Goal: Information Seeking & Learning: Learn about a topic

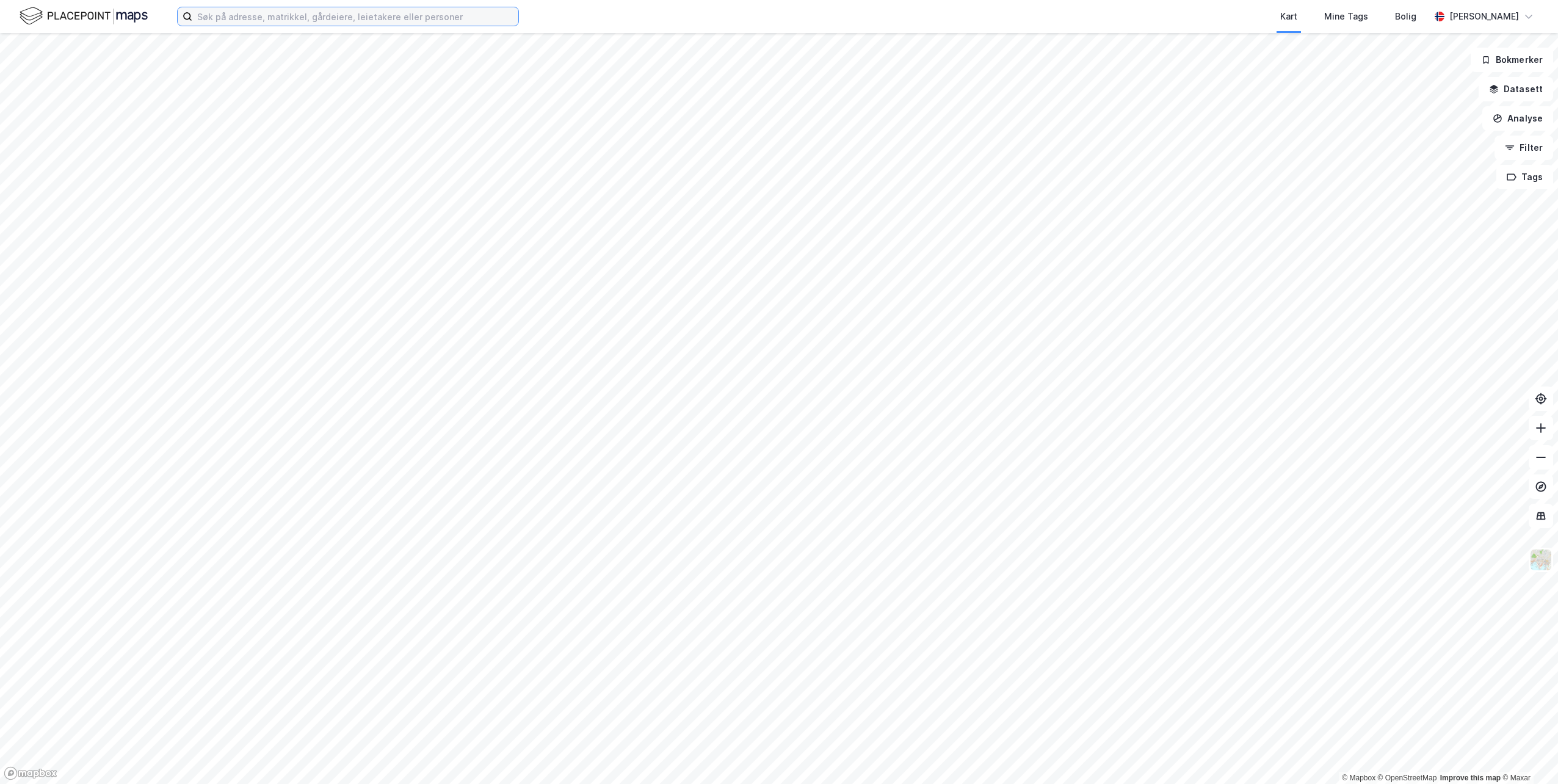
click at [361, 15] on input at bounding box center [355, 17] width 326 height 19
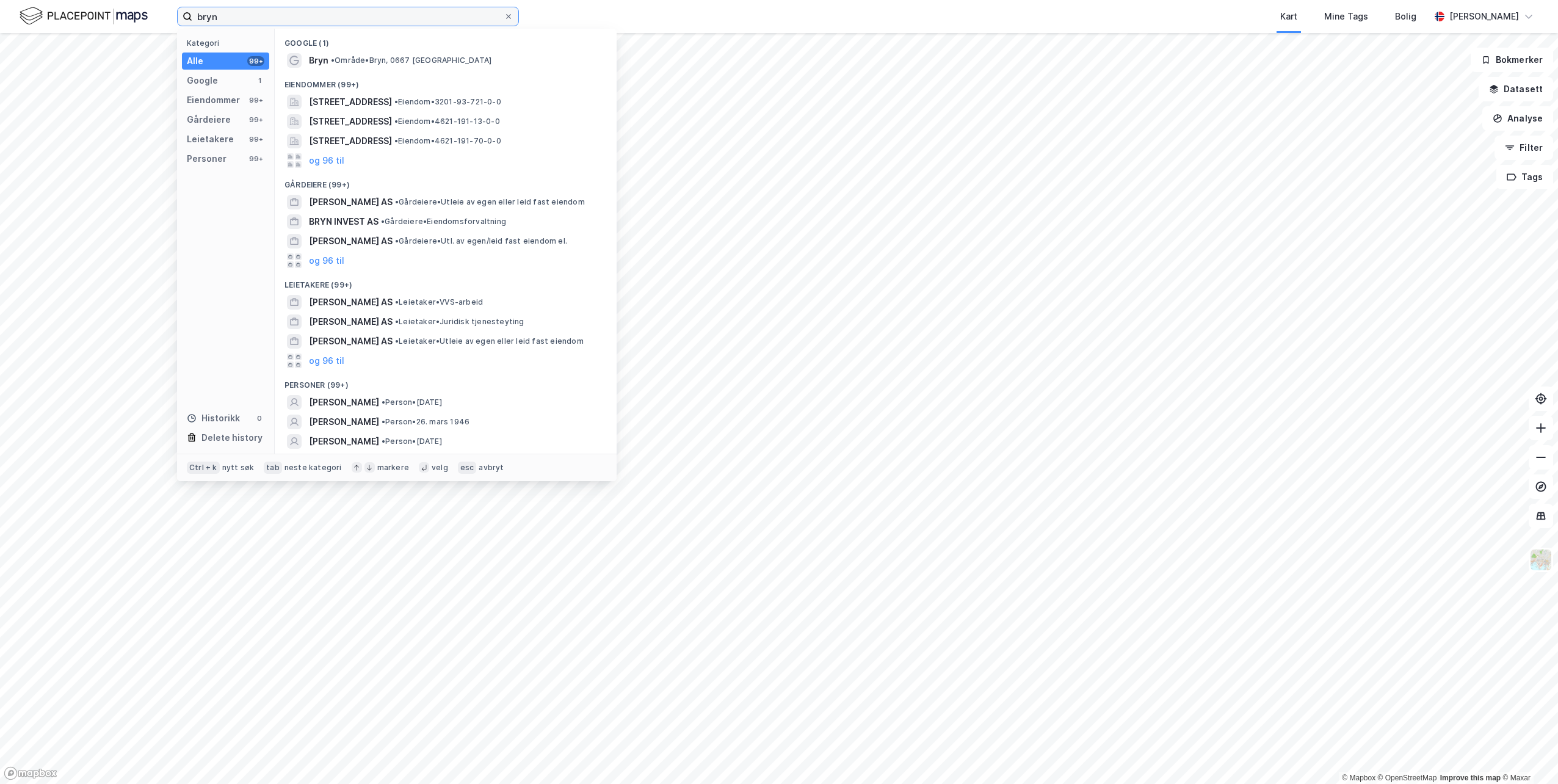
drag, startPoint x: 353, startPoint y: 16, endPoint x: 174, endPoint y: 19, distance: 179.0
click at [174, 19] on div "bryn Kategori Alle 99+ Google 1 Eiendommer 99+ Gårdeiere 99+ Leietakere 99+ Per…" at bounding box center [779, 16] width 1558 height 33
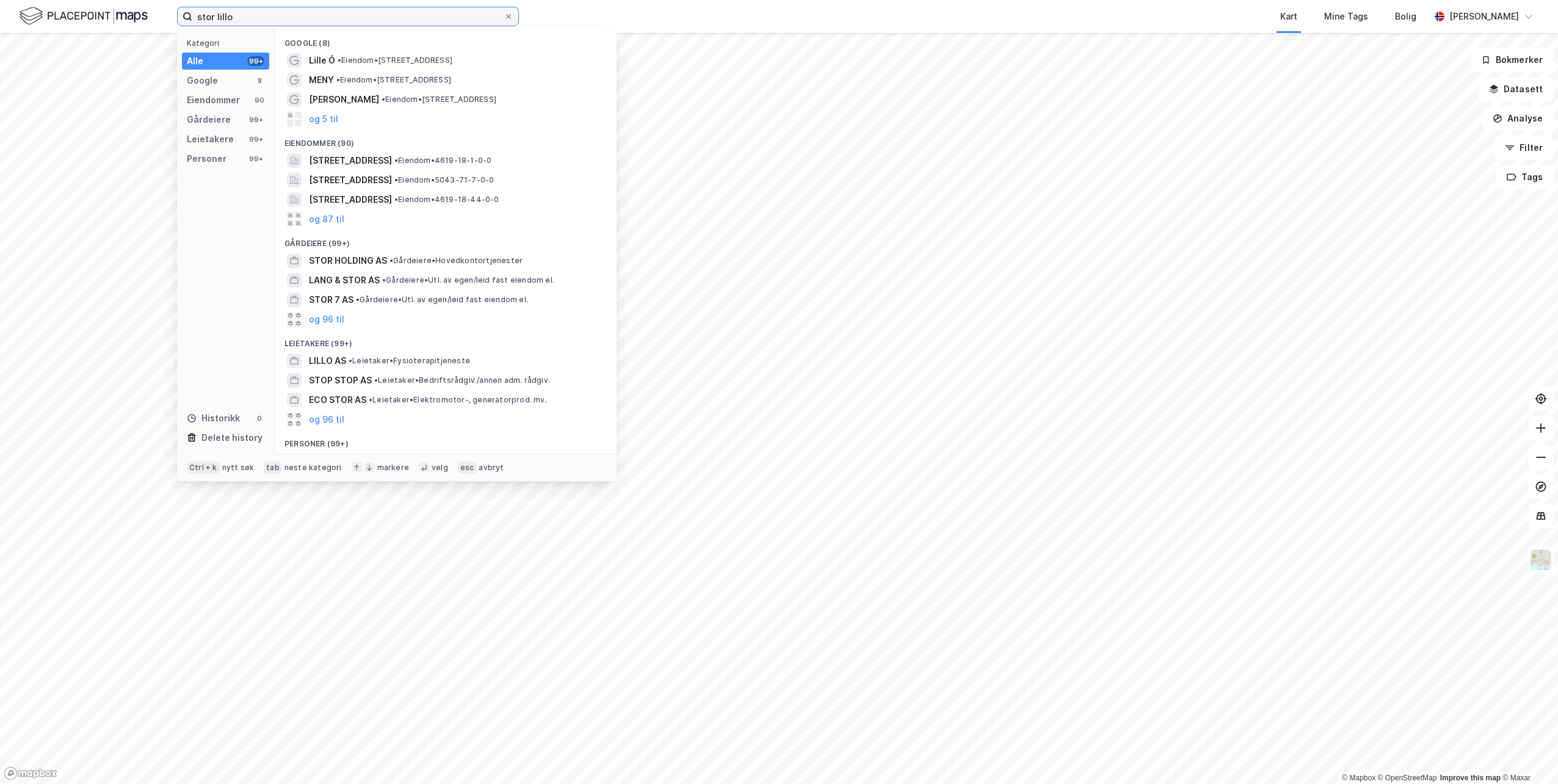
click at [216, 17] on input "stor lillo" at bounding box center [347, 17] width 311 height 19
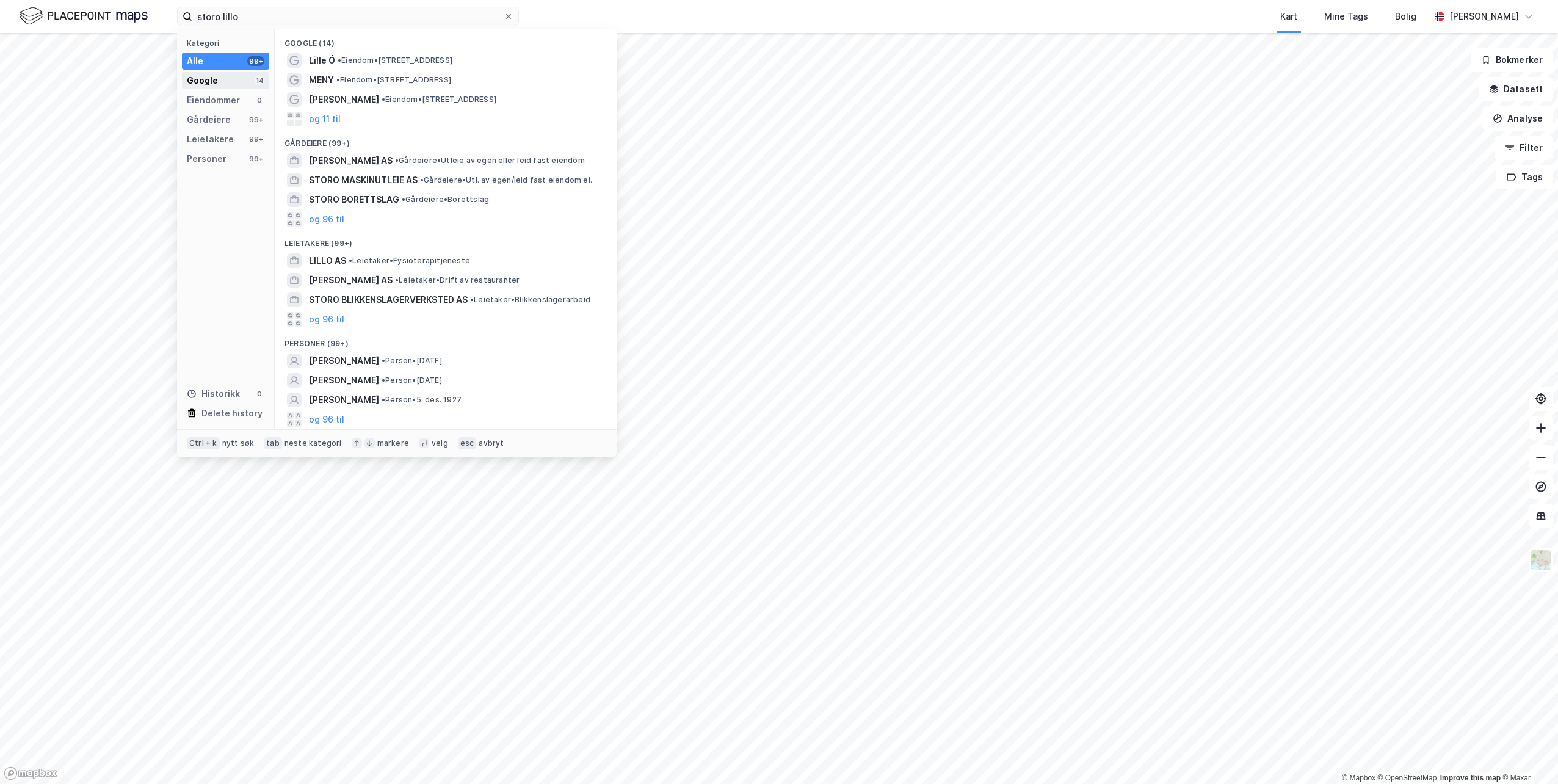
click at [213, 83] on div "Google" at bounding box center [202, 80] width 31 height 14
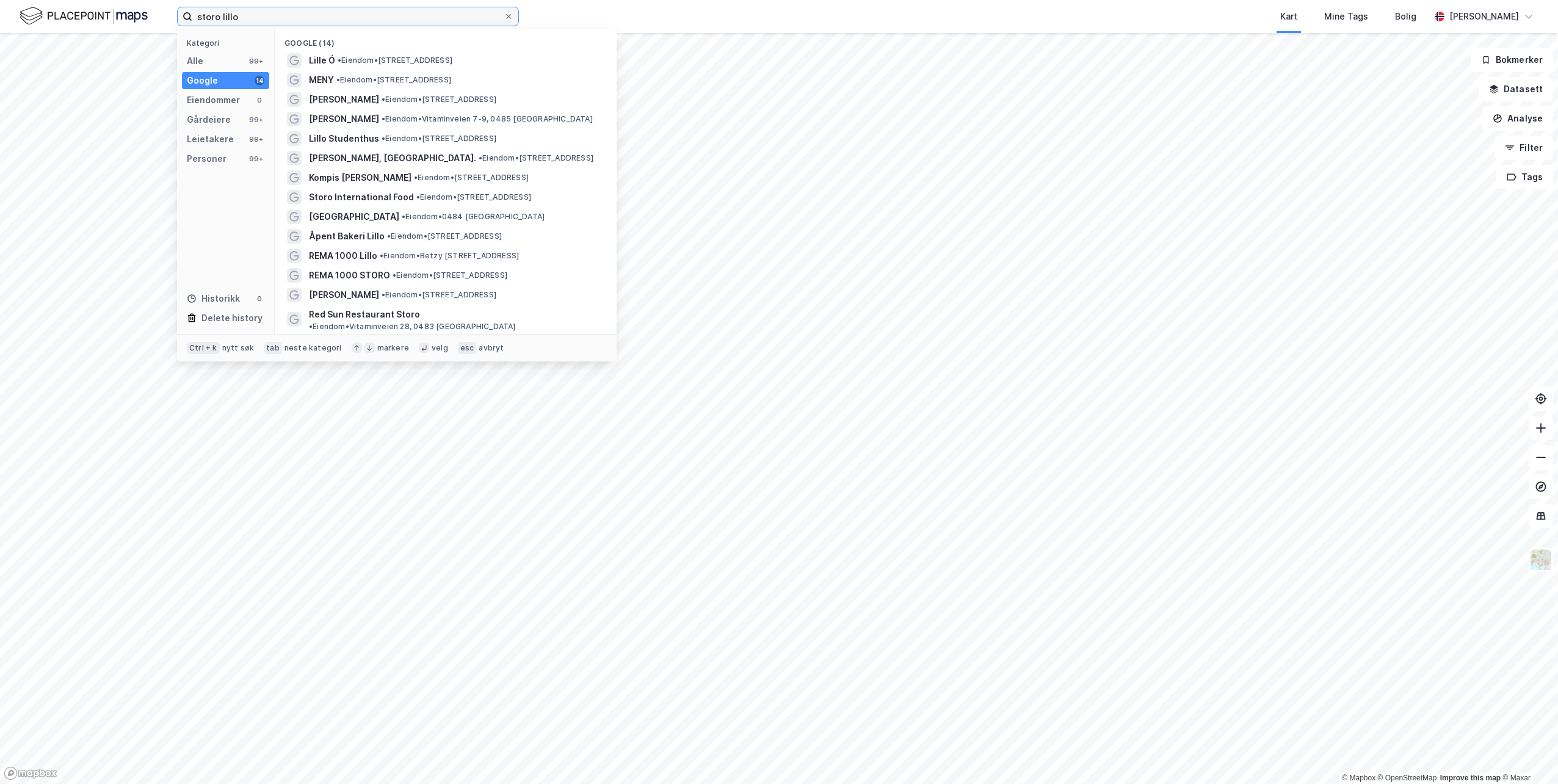
drag, startPoint x: 243, startPoint y: 17, endPoint x: 194, endPoint y: 13, distance: 49.2
click at [194, 13] on input "storo lillo" at bounding box center [347, 17] width 311 height 19
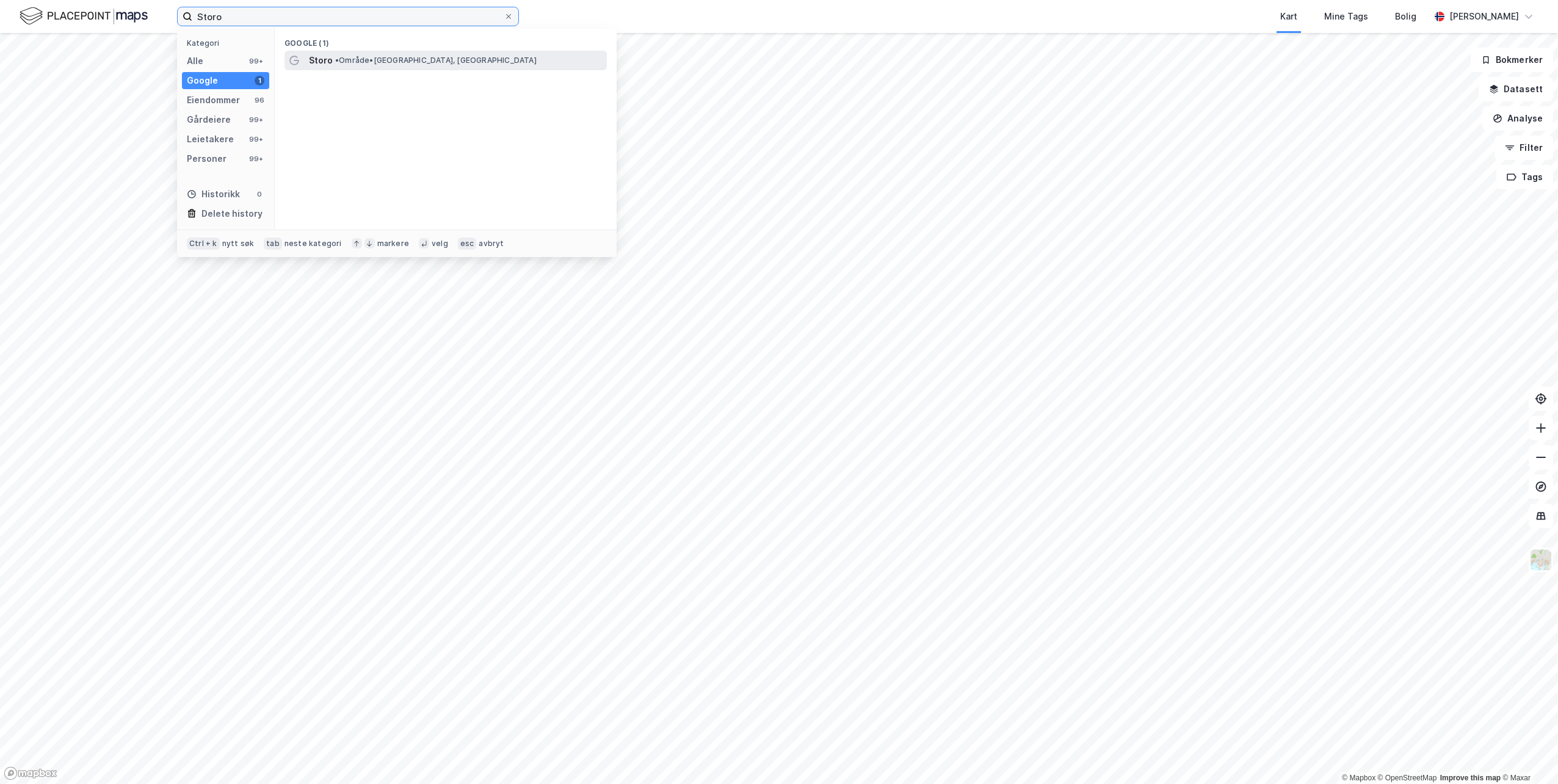
type input "Storo"
click at [355, 61] on span "• Område • [GEOGRAPHIC_DATA], [GEOGRAPHIC_DATA]" at bounding box center [436, 61] width 201 height 10
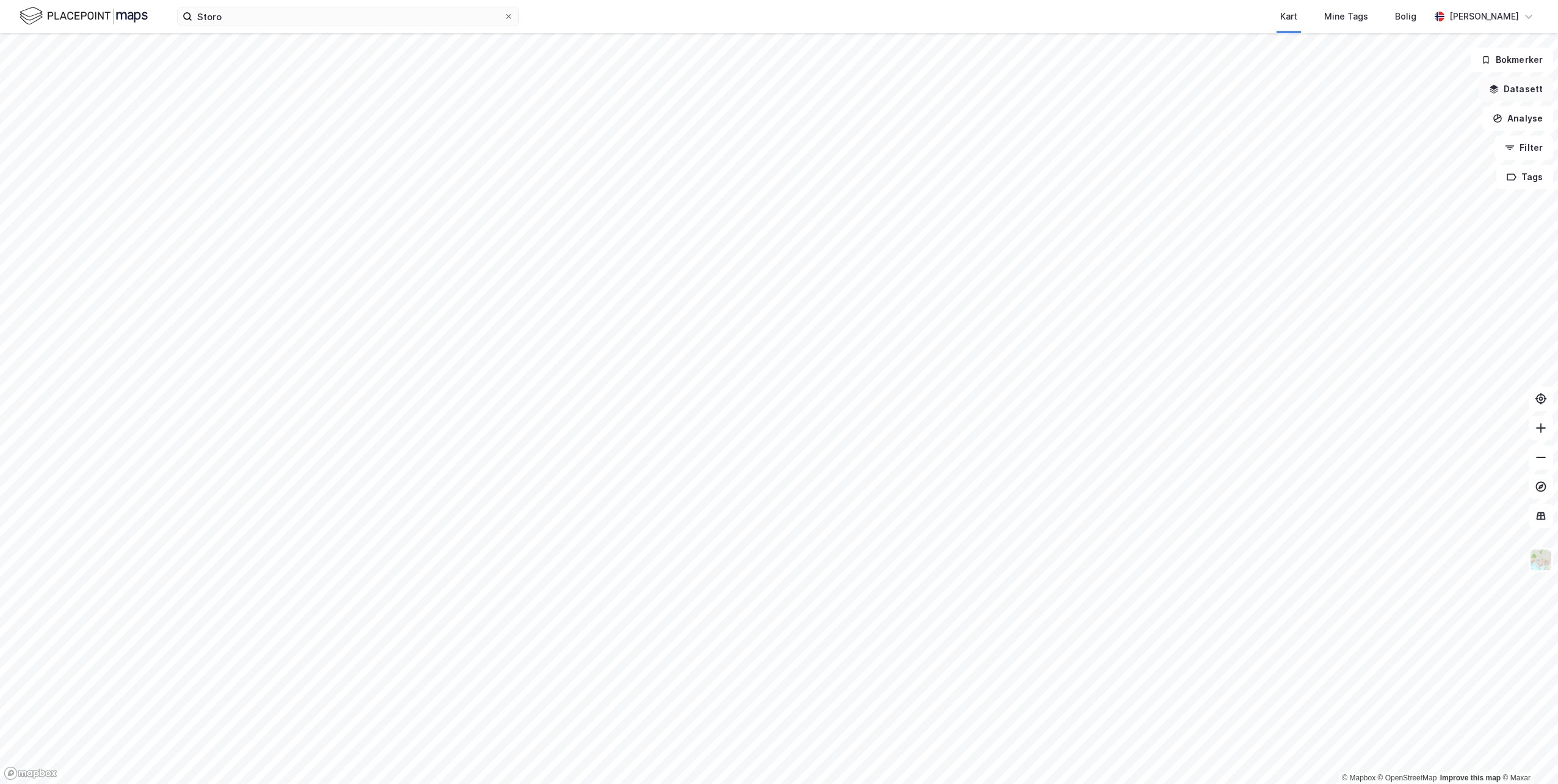
click at [1539, 99] on button "Datasett" at bounding box center [1516, 89] width 74 height 24
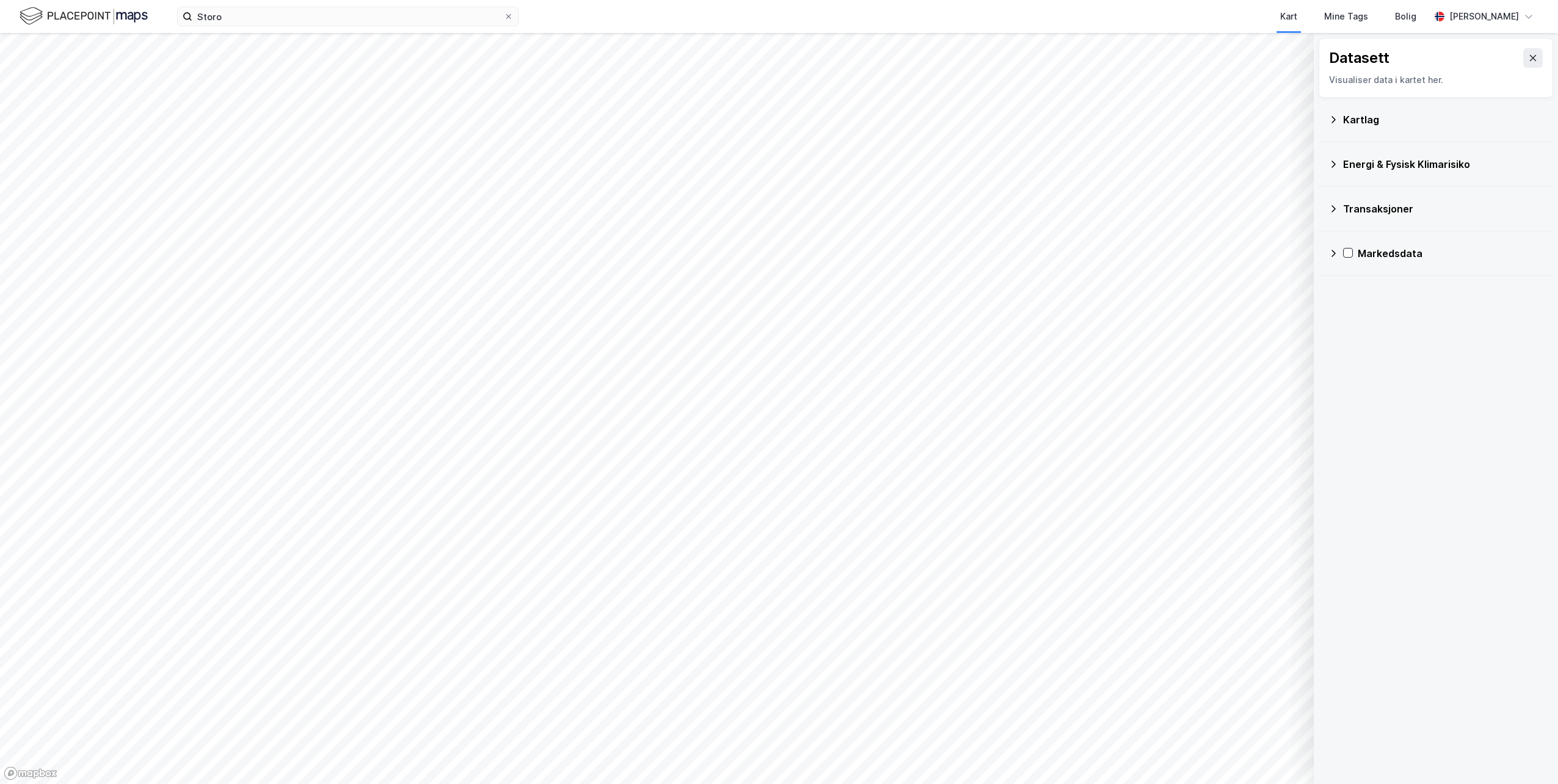
click at [1442, 112] on div "Kartlag" at bounding box center [1443, 119] width 201 height 14
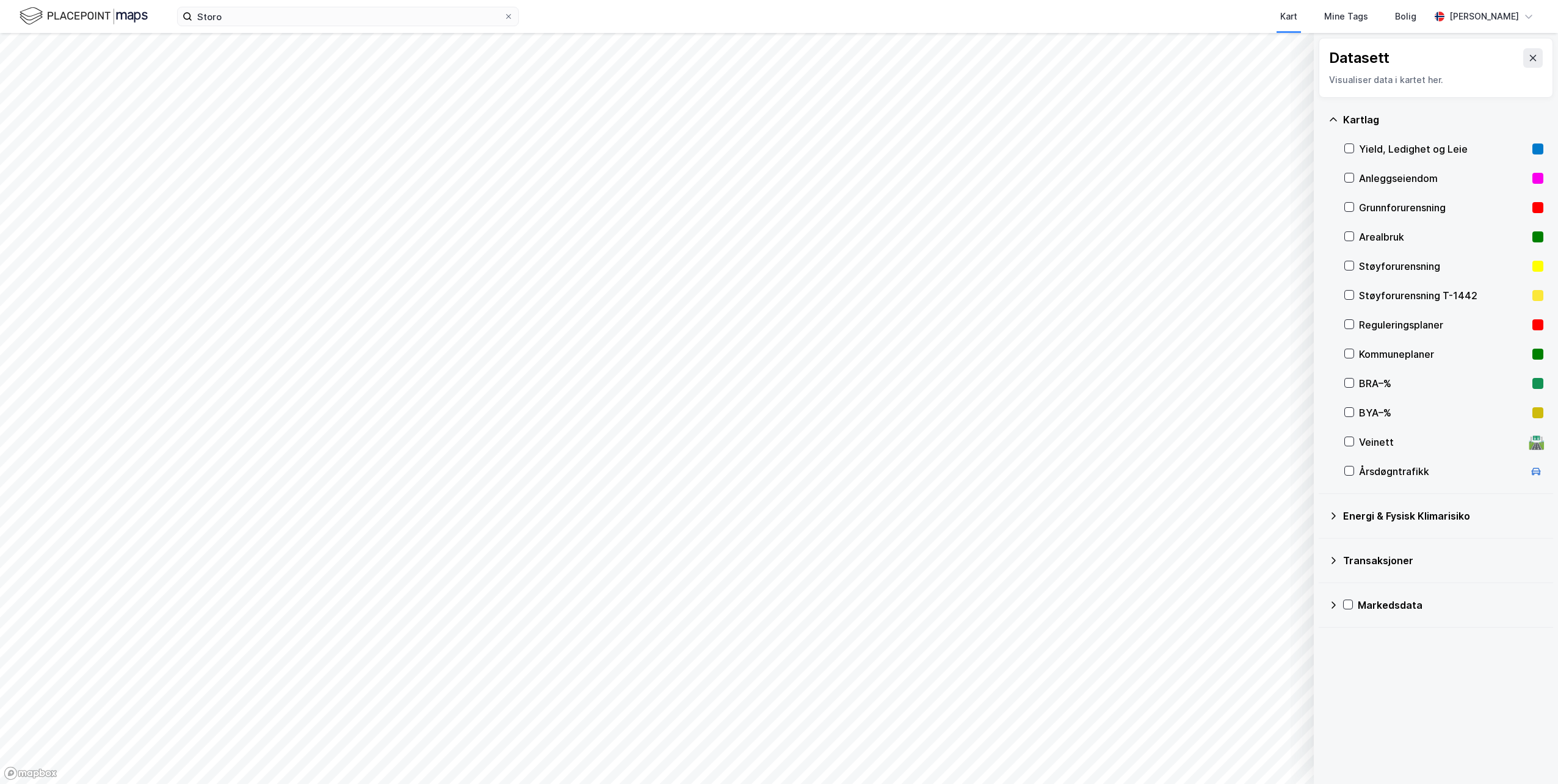
click at [1395, 125] on div "Kartlag" at bounding box center [1443, 119] width 201 height 14
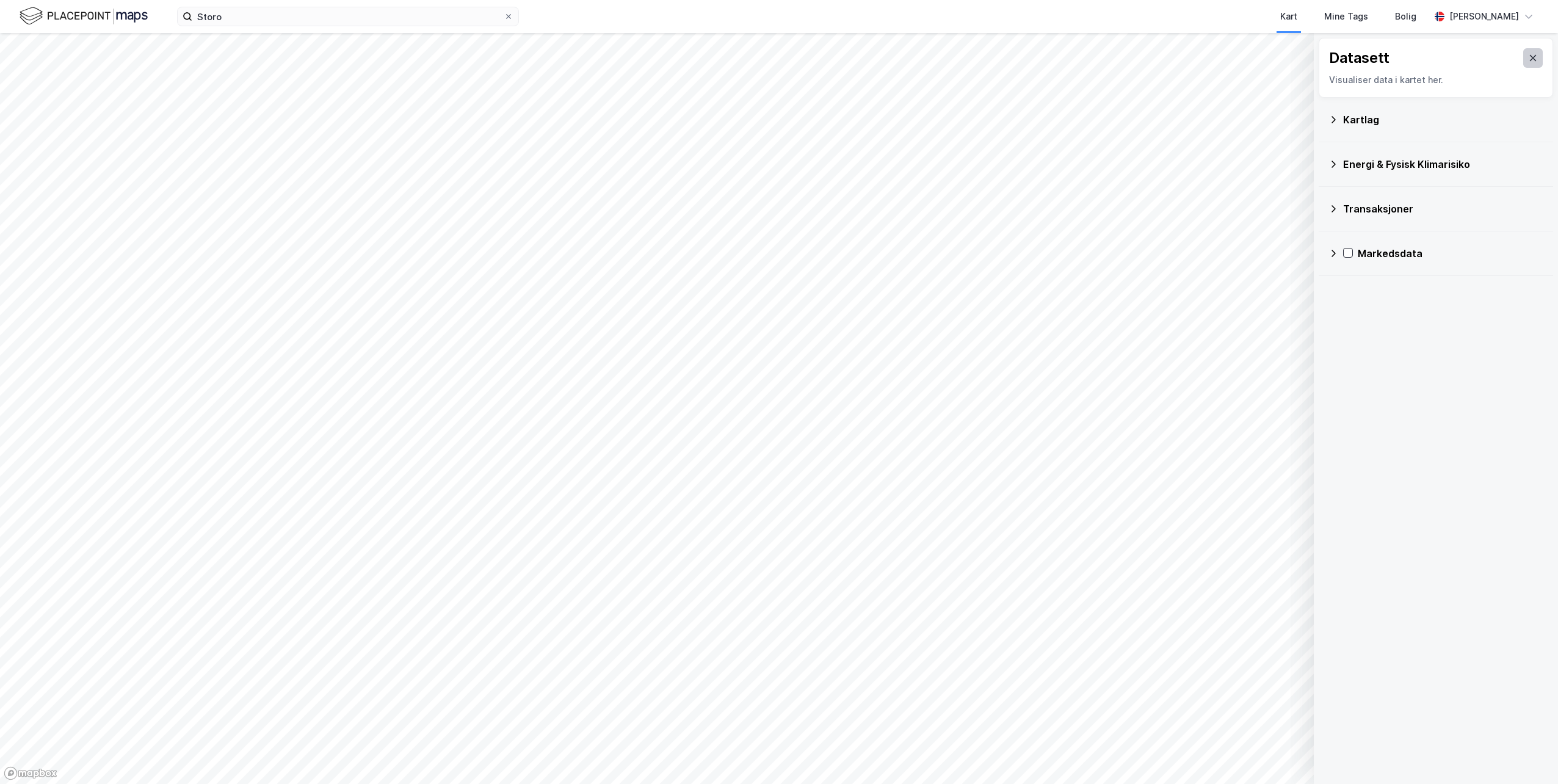
click at [1529, 52] on button at bounding box center [1533, 57] width 19 height 19
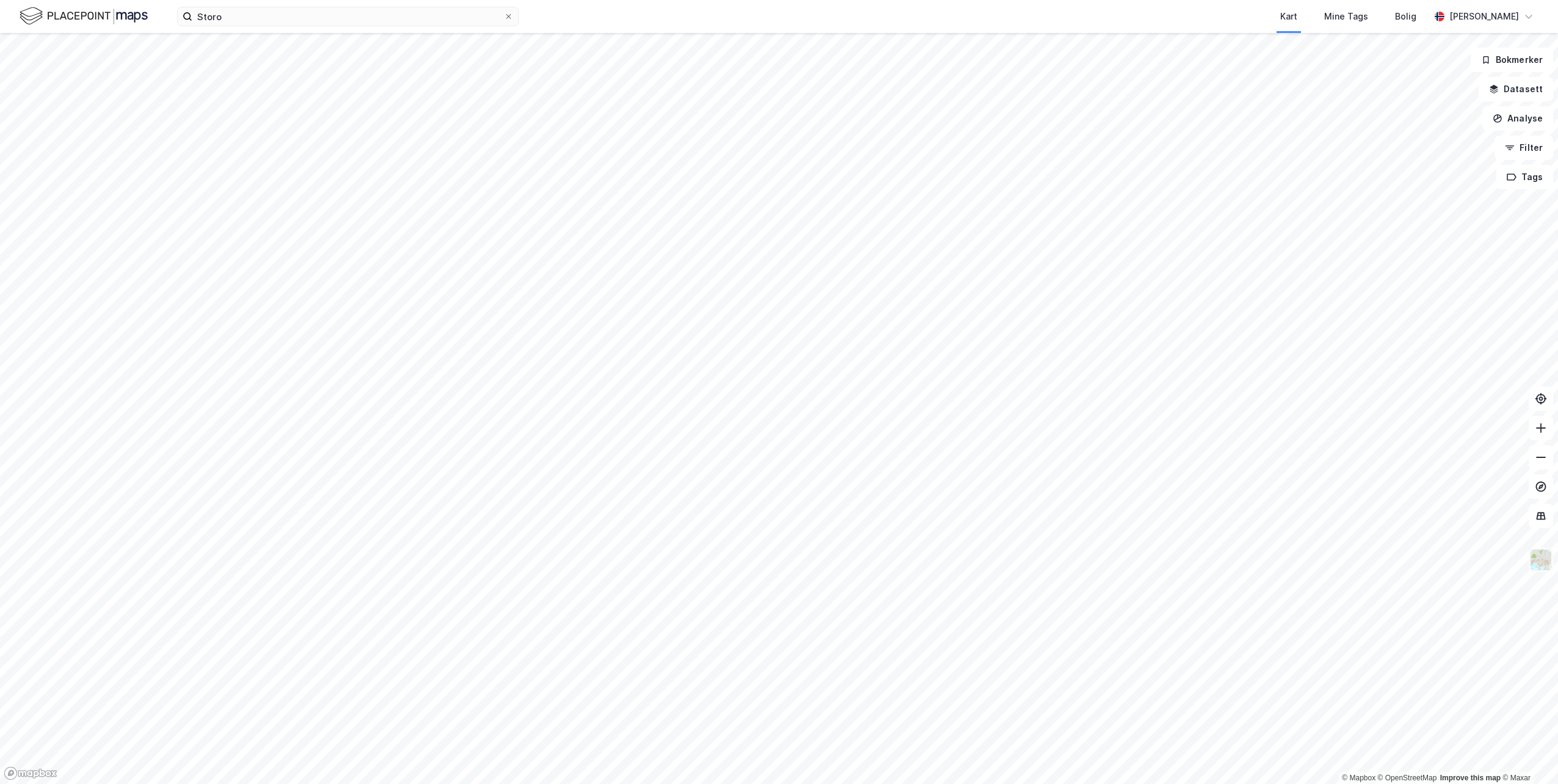
click at [1543, 558] on img at bounding box center [1541, 560] width 24 height 24
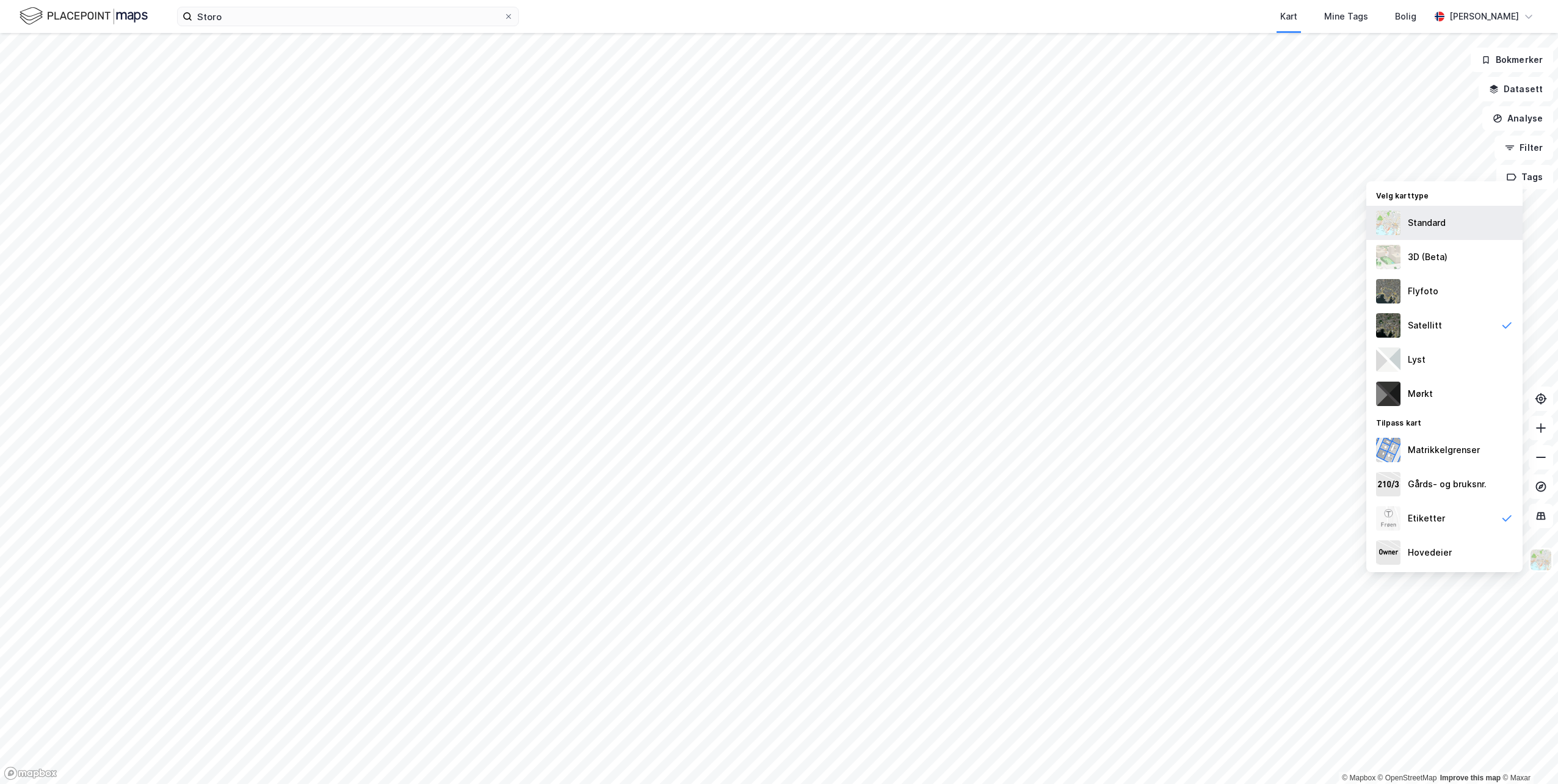
click at [1427, 233] on div "Standard" at bounding box center [1444, 223] width 156 height 35
click at [1423, 359] on div "Lyst" at bounding box center [1416, 359] width 18 height 14
click at [1442, 384] on div "Mørkt" at bounding box center [1444, 394] width 156 height 35
click at [1416, 455] on div "Matrikkelgrenser" at bounding box center [1443, 449] width 72 height 14
click at [1440, 490] on div "Gårds- og bruksnr." at bounding box center [1447, 484] width 78 height 14
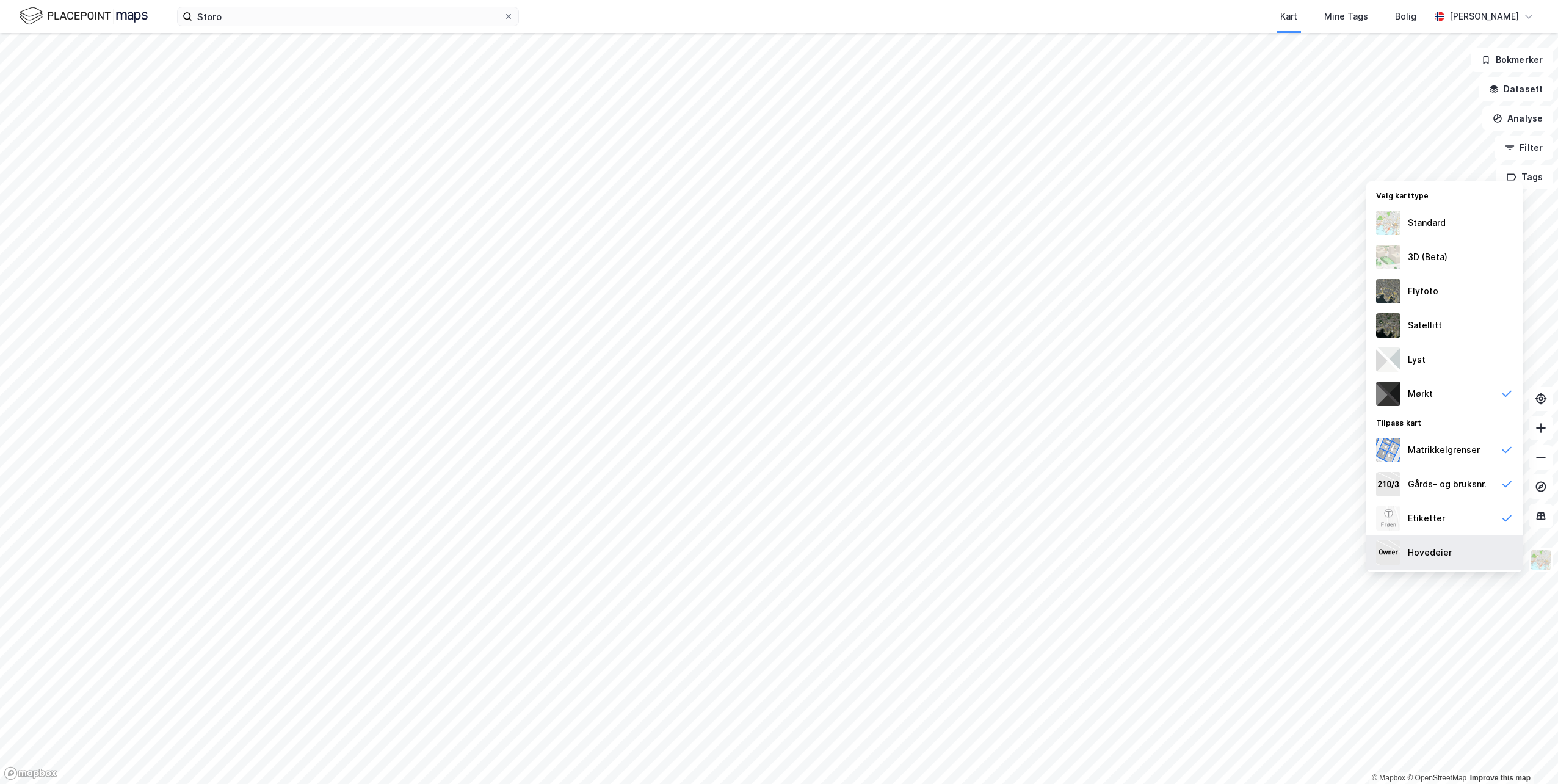
click at [1456, 556] on div "Hovedeier" at bounding box center [1444, 552] width 156 height 35
click at [1440, 368] on div "Lyst" at bounding box center [1444, 359] width 156 height 35
click at [1462, 231] on div "Standard" at bounding box center [1444, 223] width 156 height 35
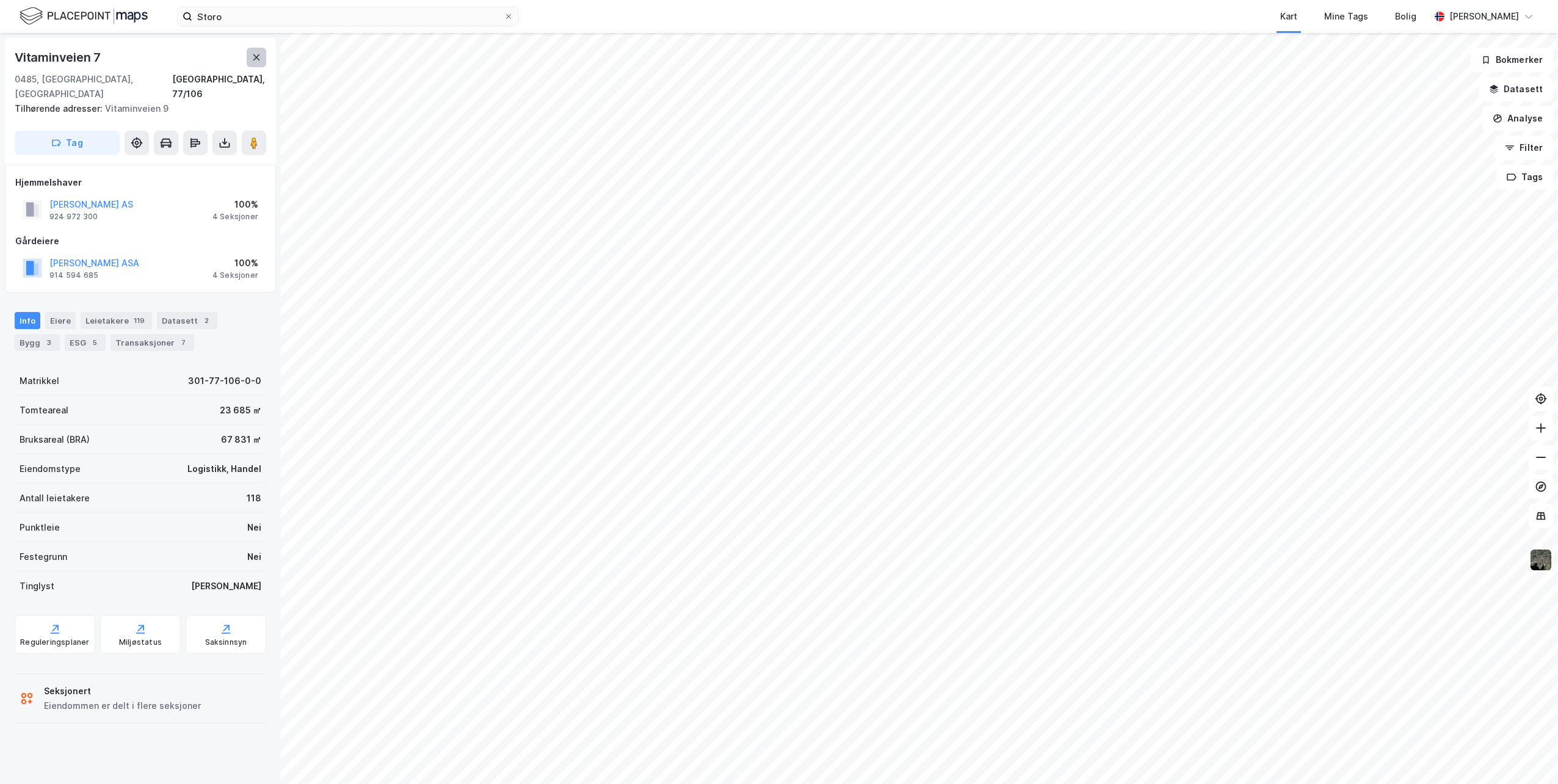
click at [265, 59] on button at bounding box center [256, 56] width 19 height 19
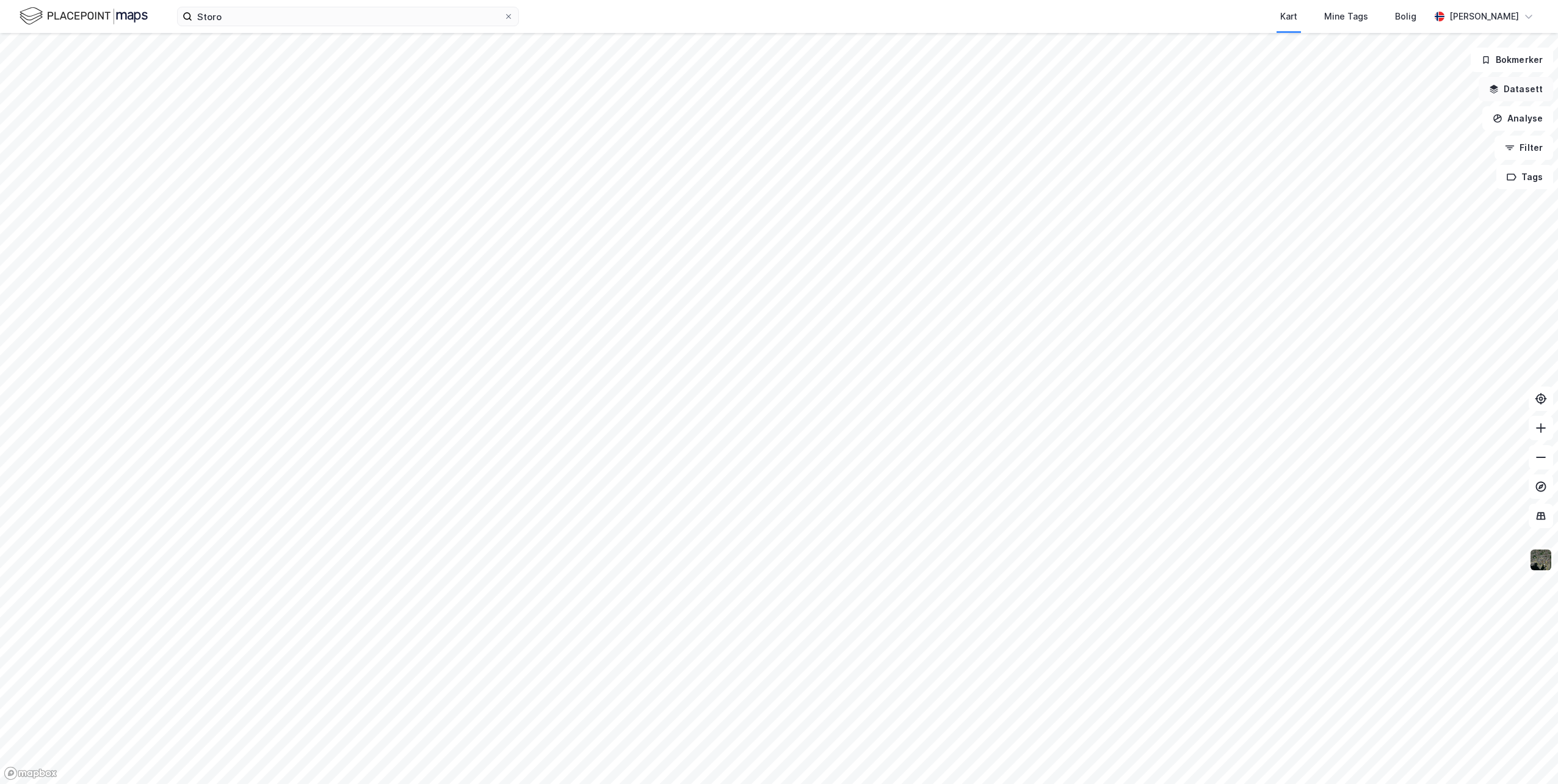
click at [1517, 83] on button "Datasett" at bounding box center [1516, 89] width 74 height 24
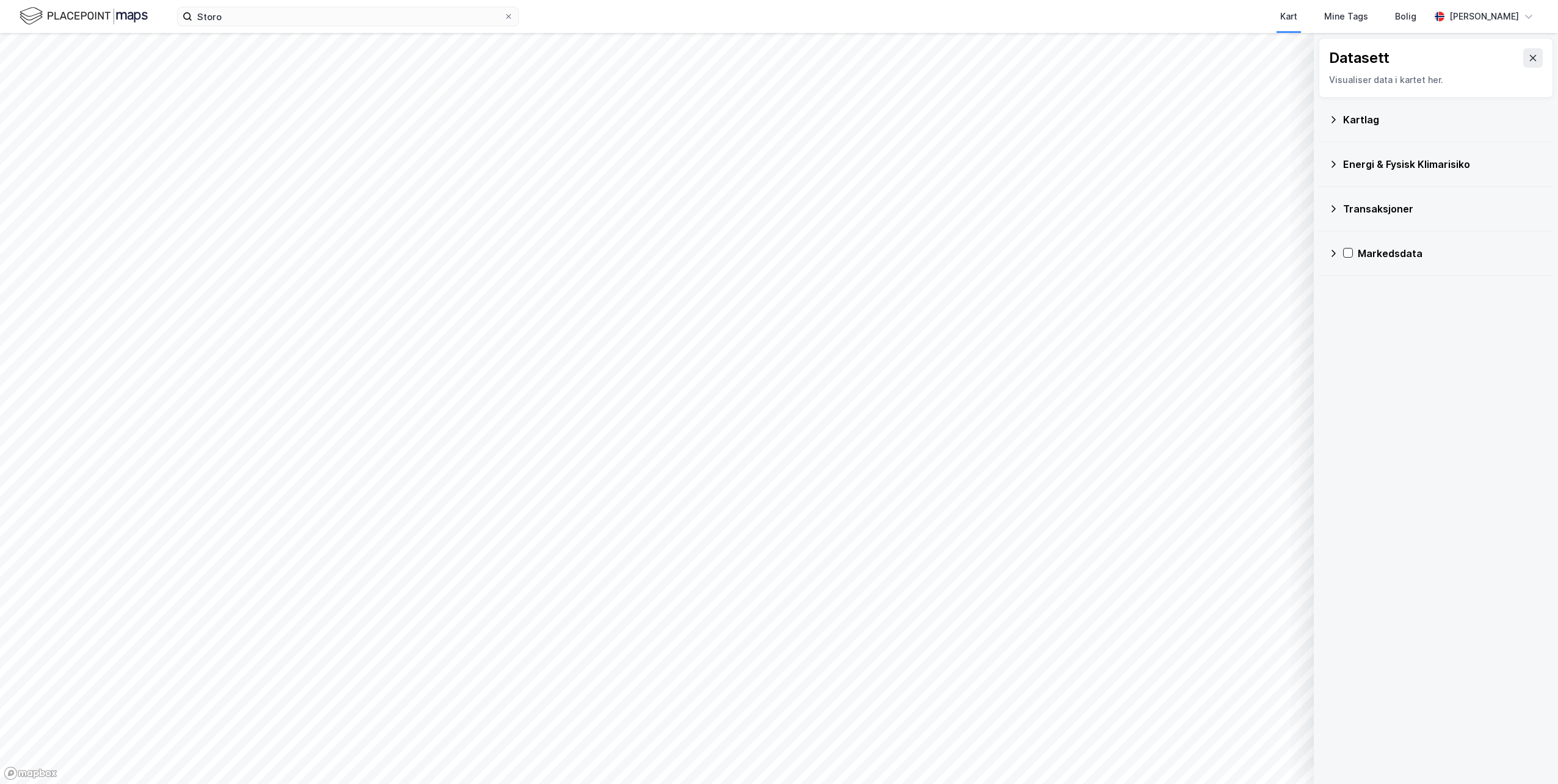
click at [1378, 119] on div "Kartlag" at bounding box center [1443, 119] width 201 height 14
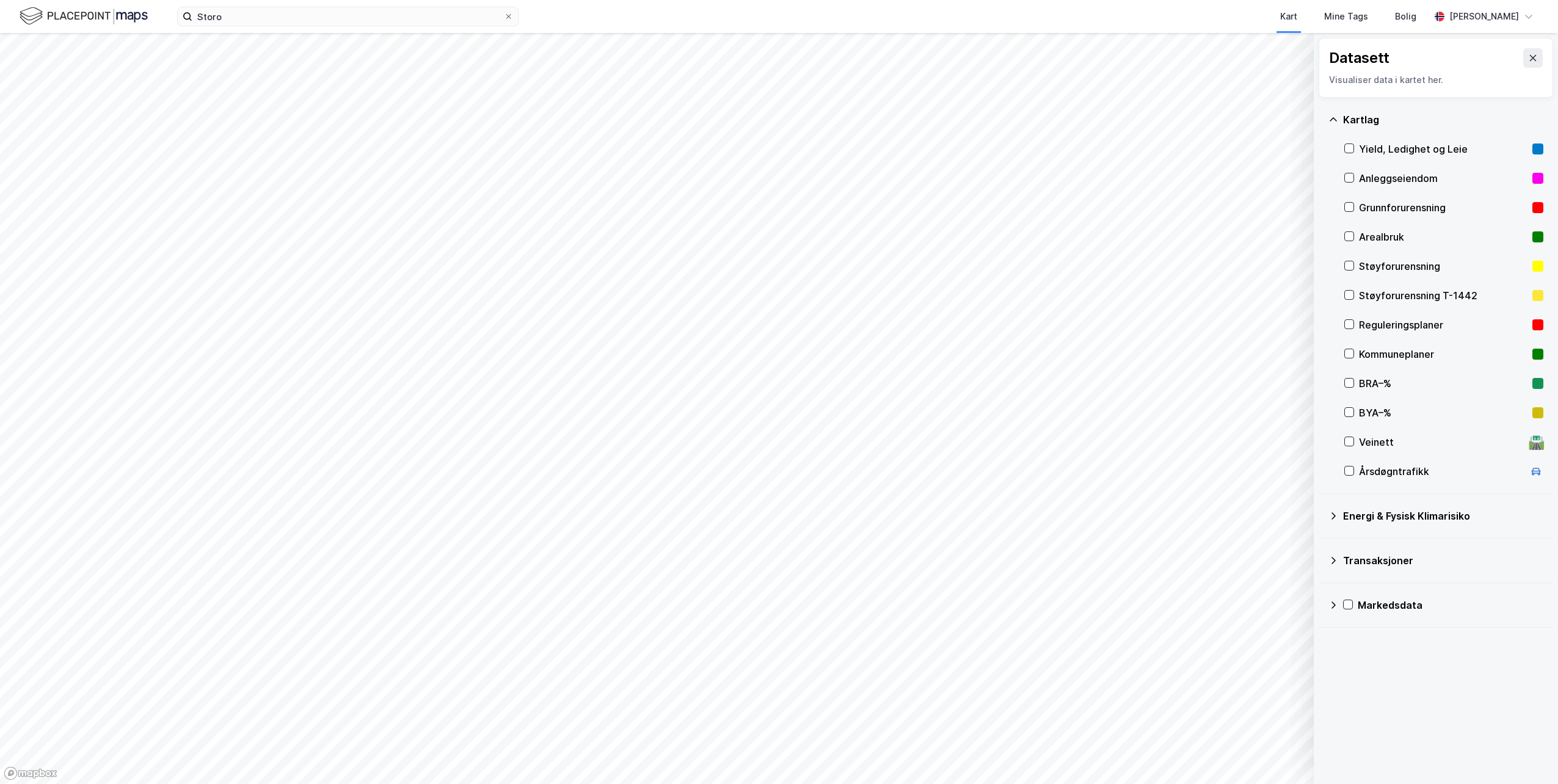
click at [1378, 119] on div "Kartlag" at bounding box center [1443, 119] width 201 height 14
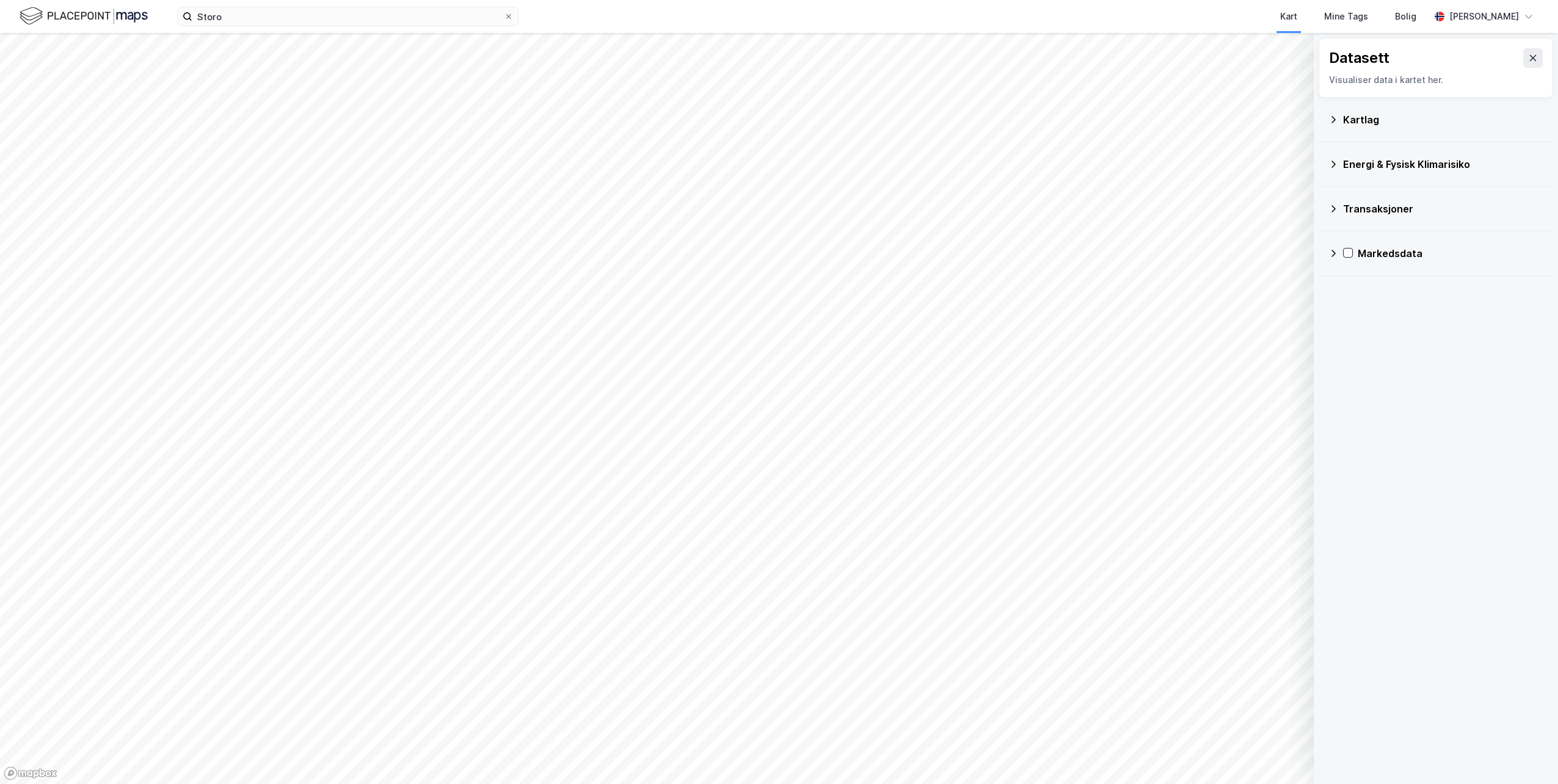
click at [1534, 60] on div "Datasett Visualiser data i kartet her." at bounding box center [1436, 67] width 234 height 60
click at [1528, 61] on icon at bounding box center [1533, 58] width 10 height 10
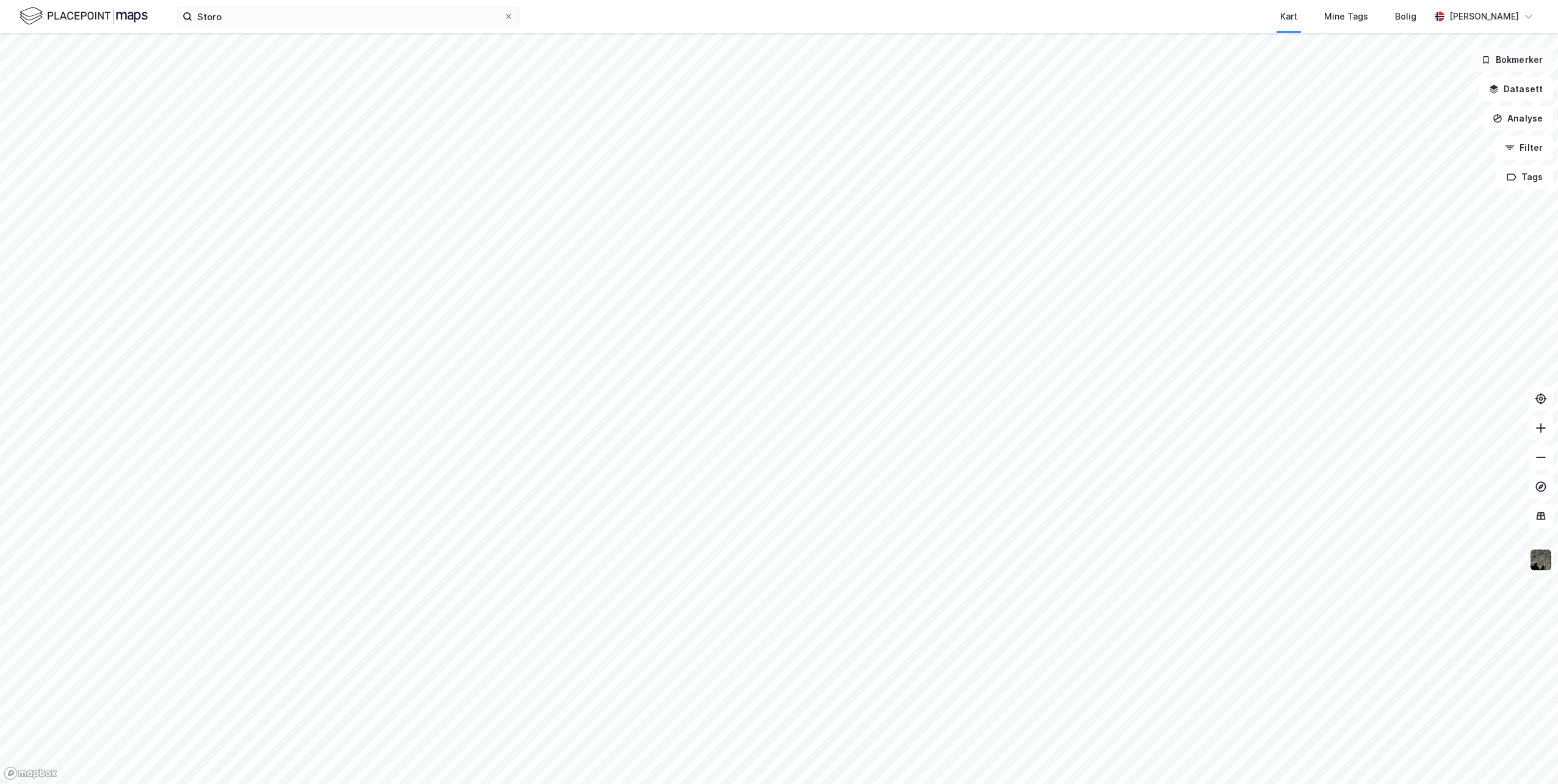
click at [1519, 63] on button "Bokmerker" at bounding box center [1512, 59] width 83 height 24
click at [1518, 66] on button "Bokmerker" at bounding box center [1512, 59] width 83 height 24
click at [1547, 565] on img at bounding box center [1541, 560] width 24 height 24
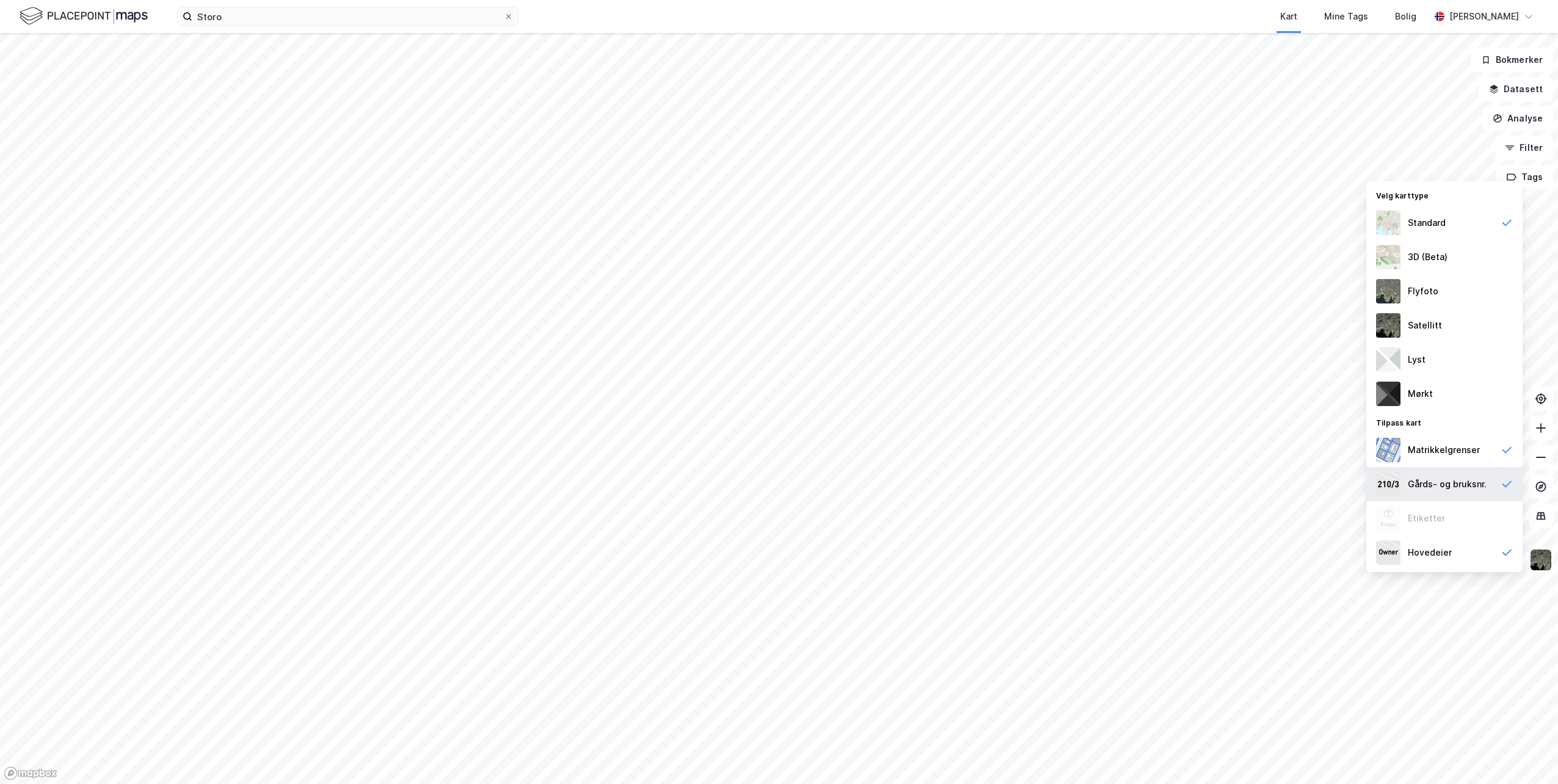
click at [1455, 484] on div "Gårds- og bruksnr." at bounding box center [1447, 484] width 78 height 14
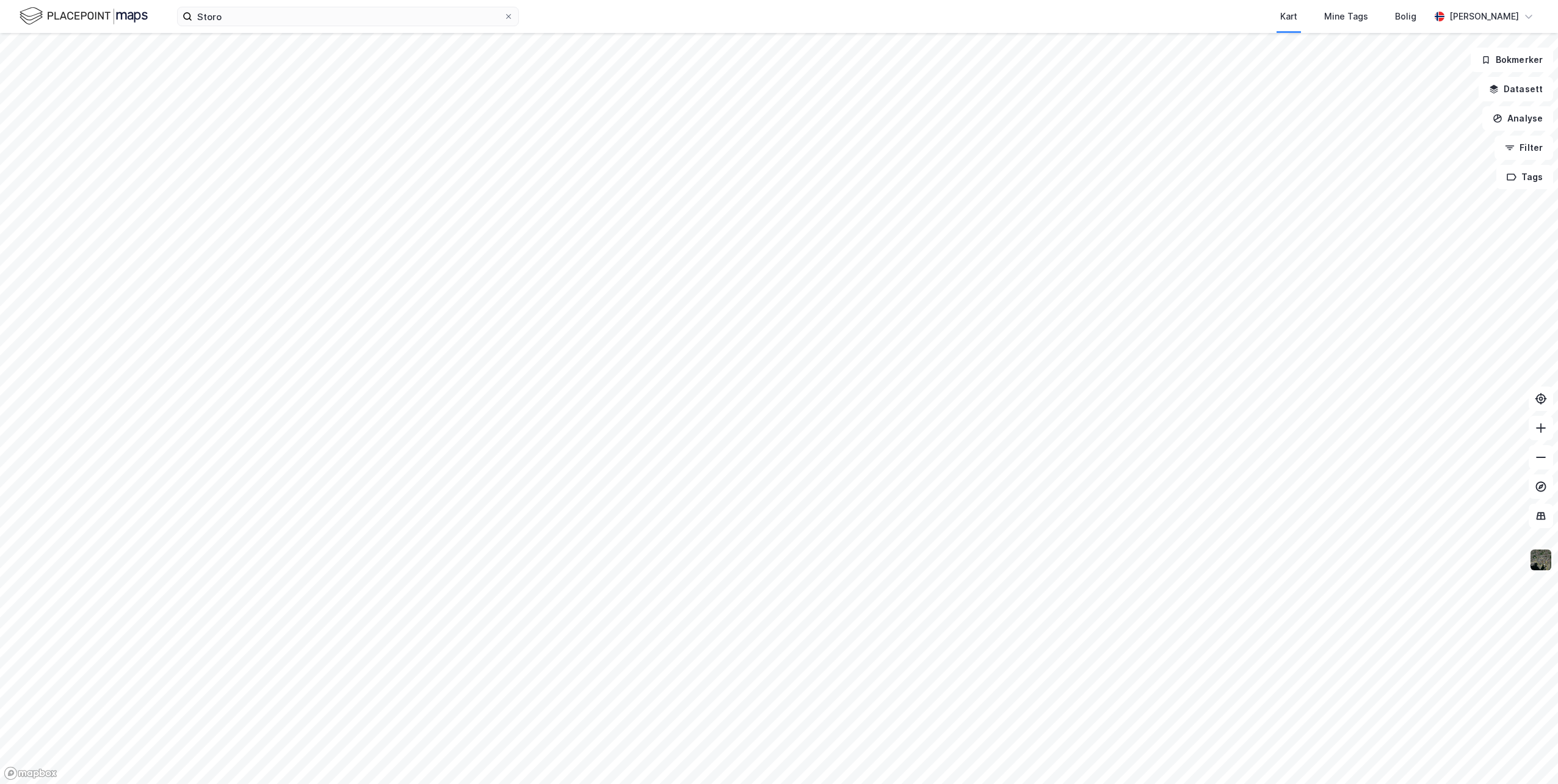
click at [1534, 562] on img at bounding box center [1541, 560] width 24 height 24
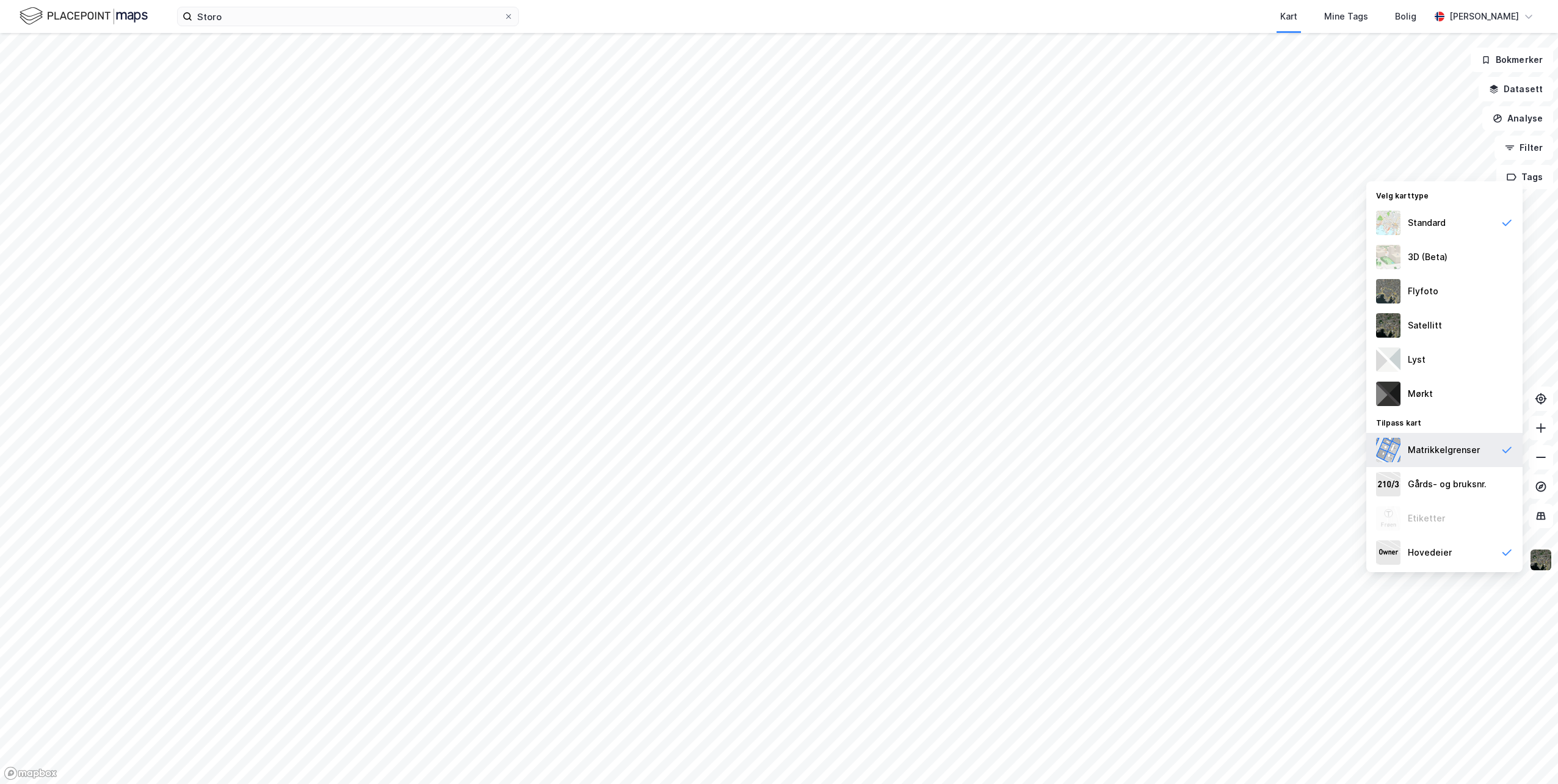
click at [1442, 454] on div "Matrikkelgrenser" at bounding box center [1443, 449] width 72 height 14
click at [1431, 481] on div "Gårds- og bruksnr." at bounding box center [1447, 484] width 78 height 14
click at [1428, 481] on div "Gårds- og bruksnr." at bounding box center [1447, 484] width 78 height 14
click at [1428, 456] on div "Matrikkelgrenser" at bounding box center [1443, 449] width 72 height 14
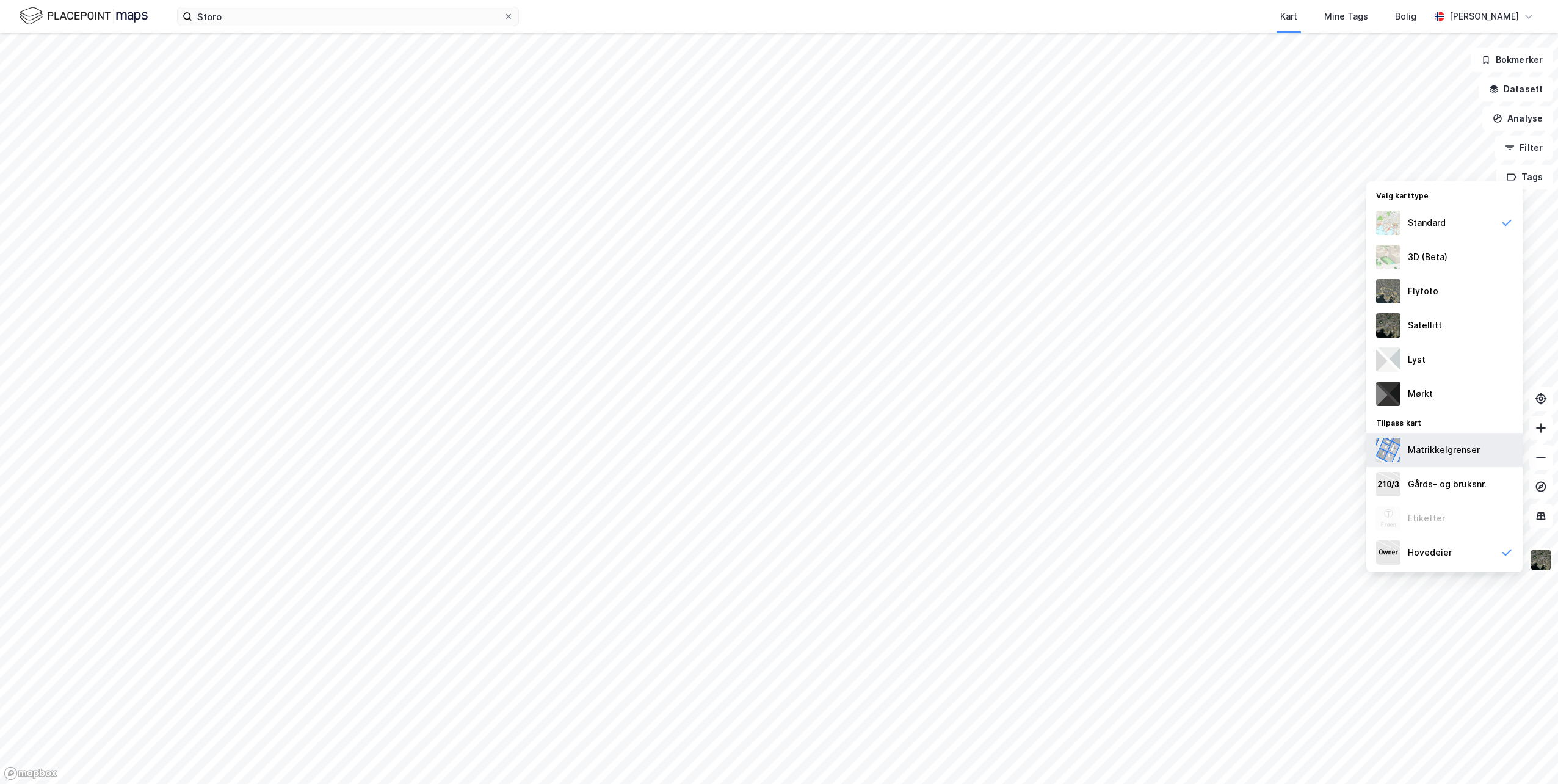
click at [1428, 456] on div "Matrikkelgrenser" at bounding box center [1443, 449] width 72 height 14
click at [1422, 448] on div "Matrikkelgrenser" at bounding box center [1443, 449] width 72 height 14
click at [1417, 445] on div "Matrikkelgrenser" at bounding box center [1443, 449] width 72 height 14
